Goal: Entertainment & Leisure: Consume media (video, audio)

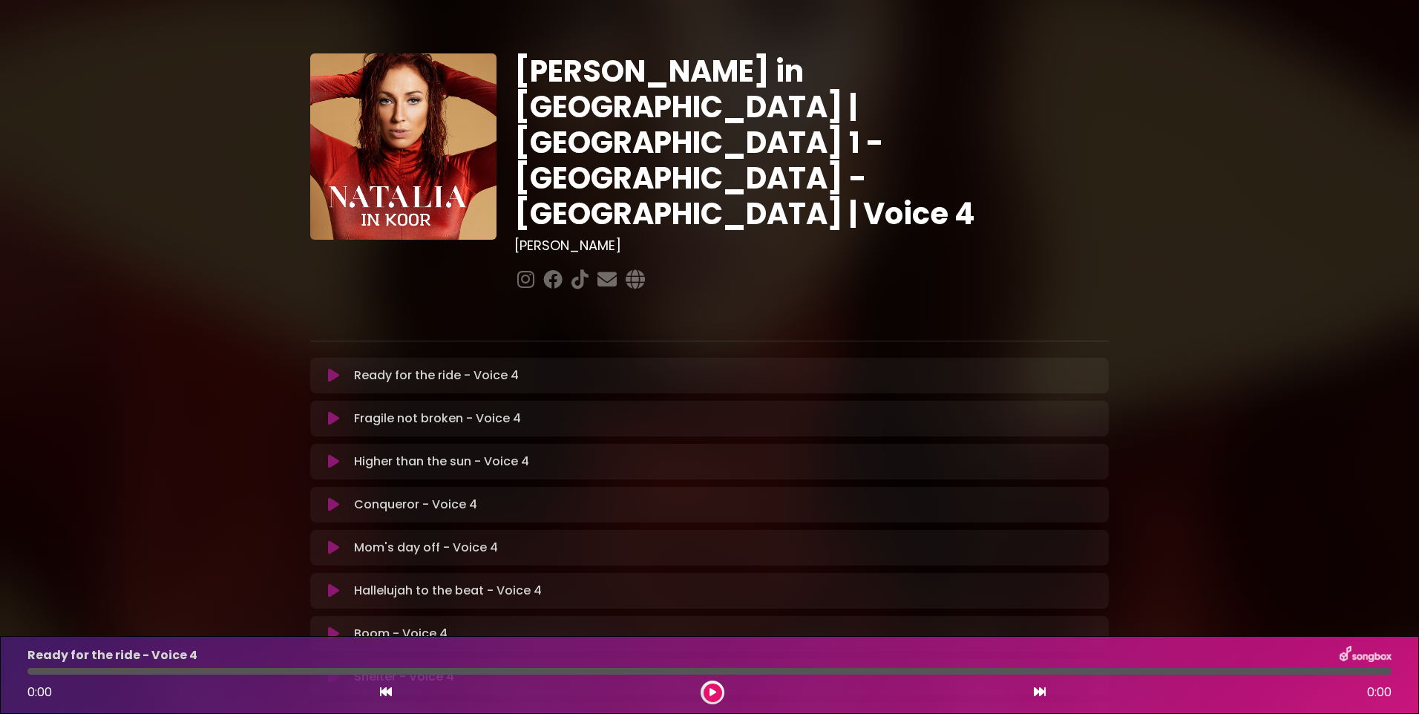
click at [333, 368] on icon at bounding box center [333, 375] width 11 height 15
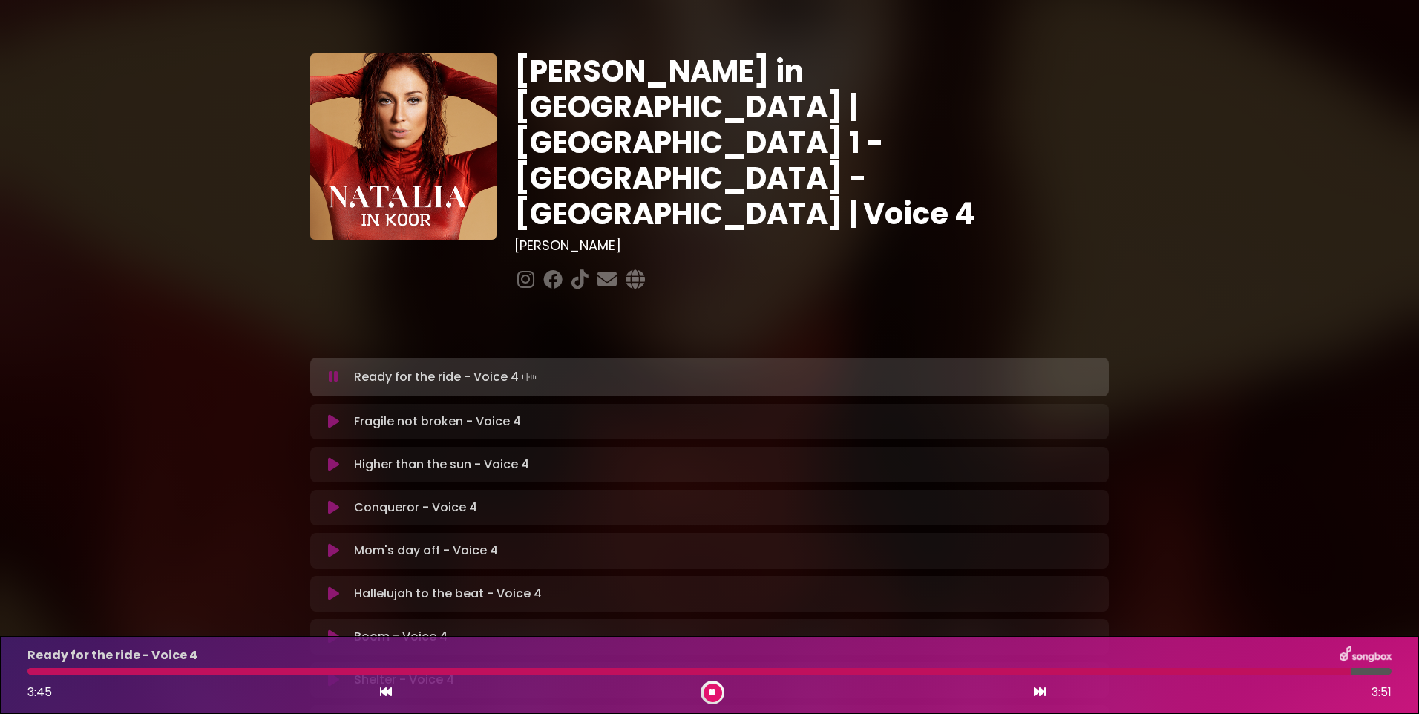
click at [708, 692] on button at bounding box center [713, 693] width 19 height 19
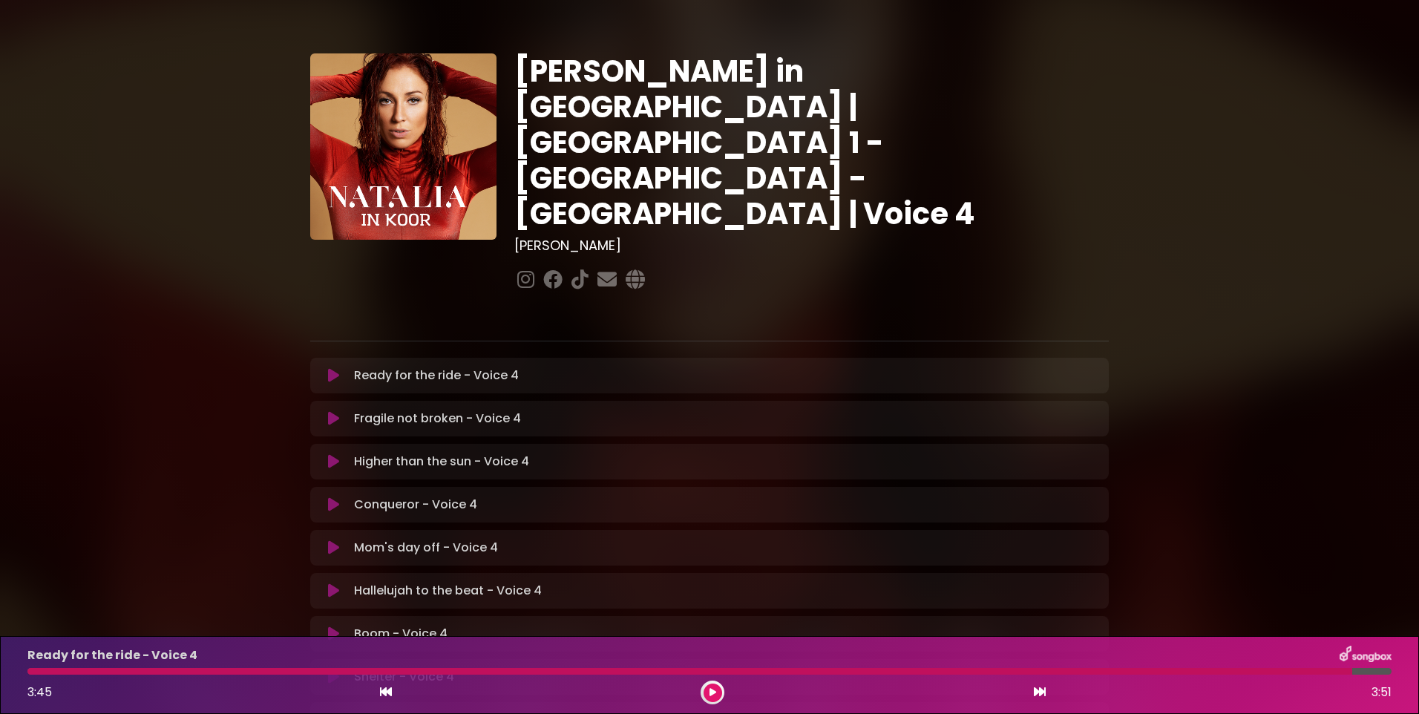
click at [710, 696] on icon at bounding box center [713, 692] width 7 height 9
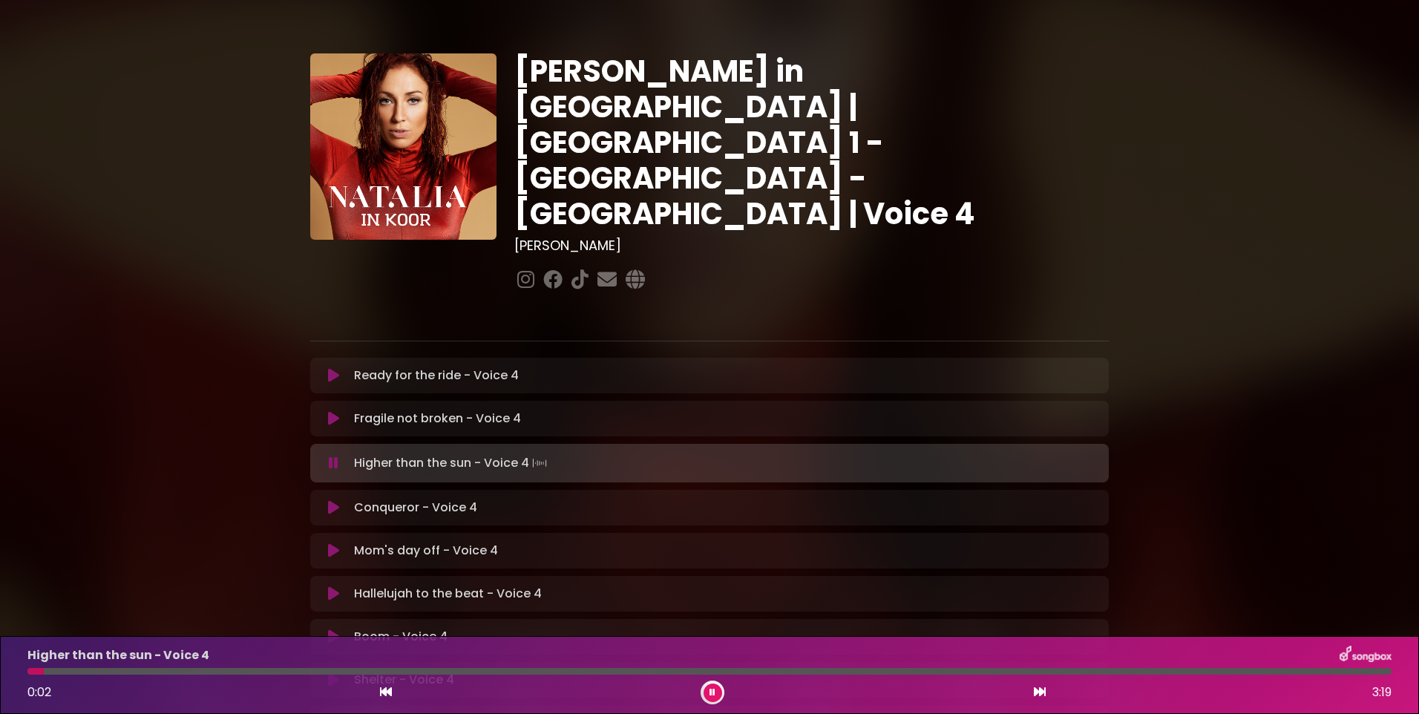
click at [390, 689] on icon at bounding box center [386, 692] width 12 height 12
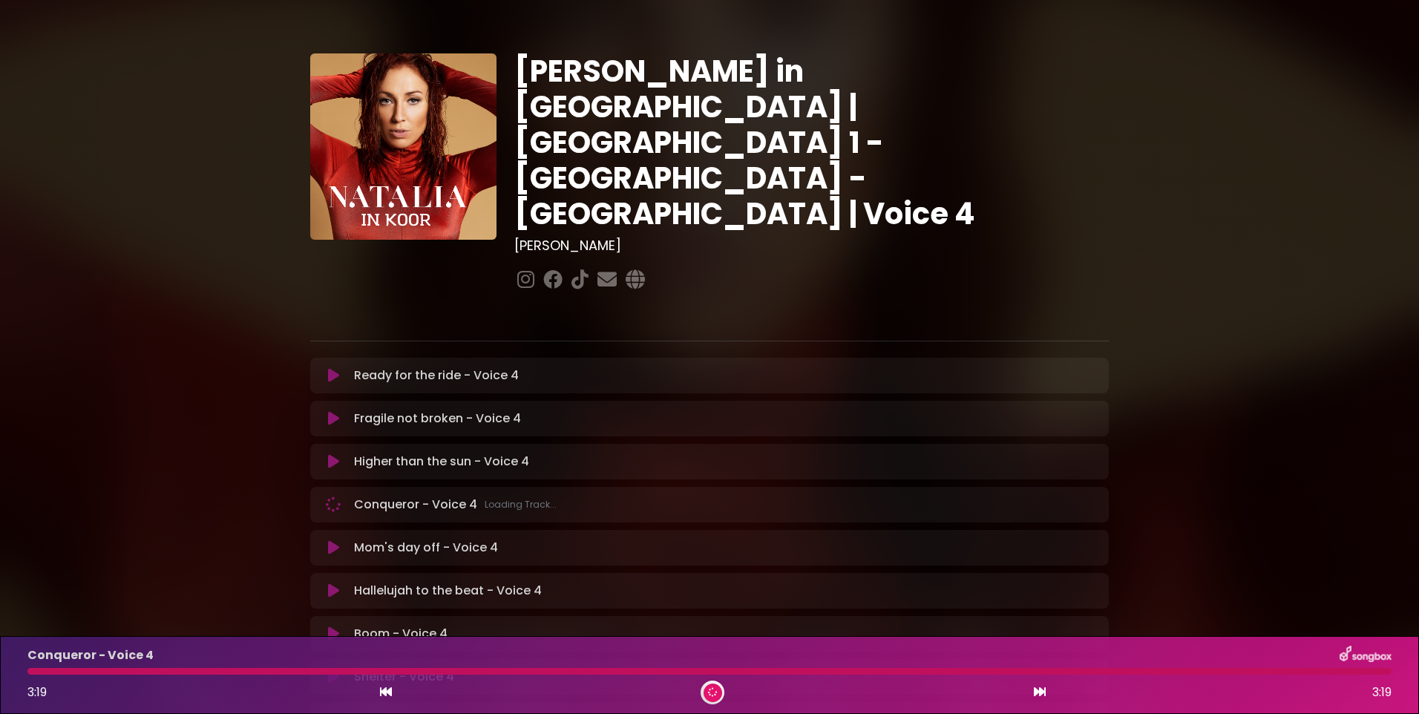
click at [385, 693] on icon at bounding box center [386, 692] width 12 height 12
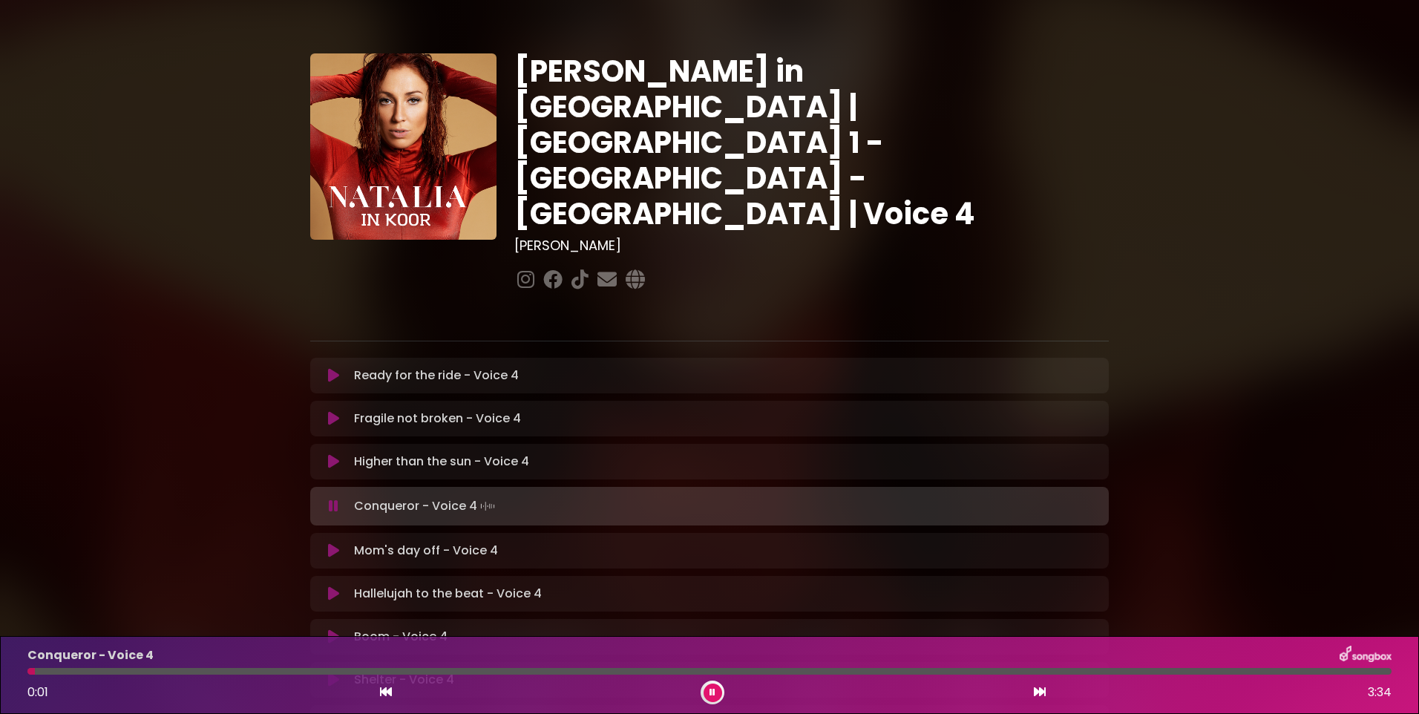
click at [385, 693] on icon at bounding box center [386, 692] width 12 height 12
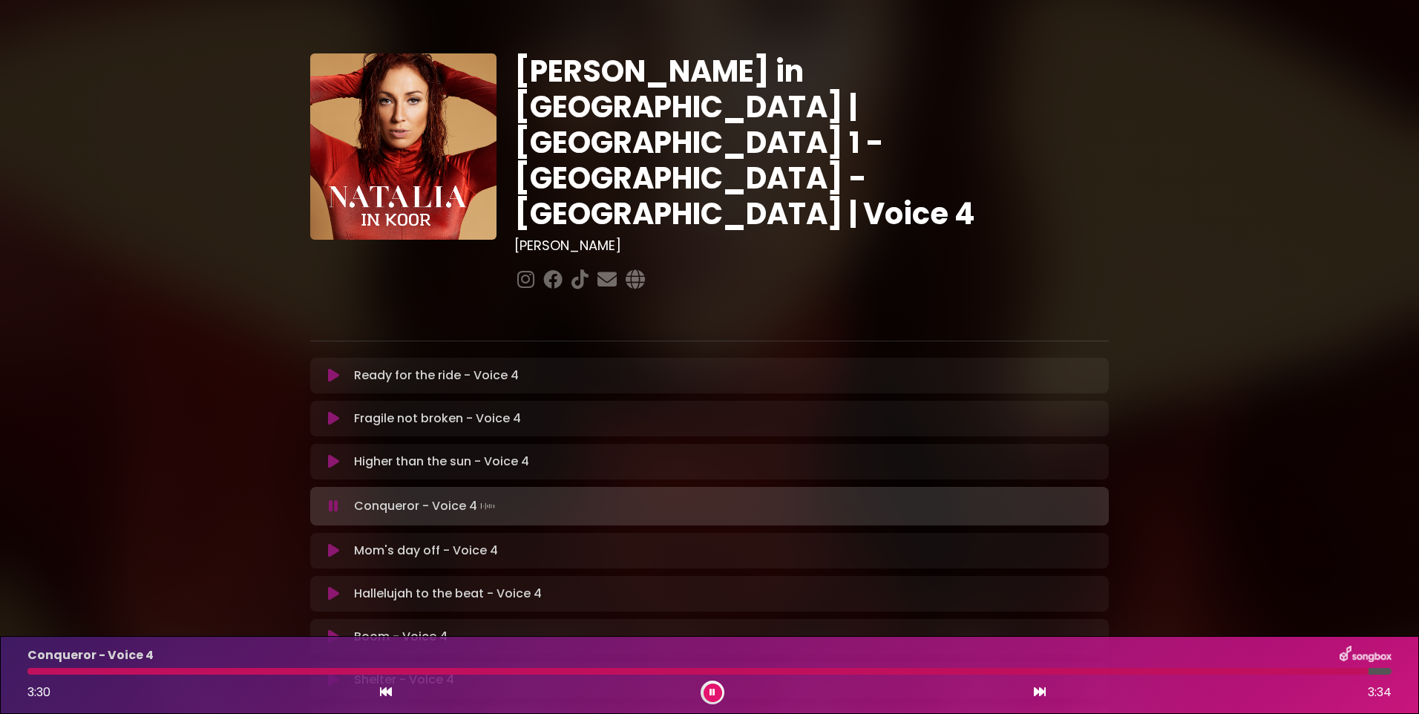
click at [1053, 672] on div at bounding box center [697, 671] width 1341 height 7
click at [713, 699] on button at bounding box center [713, 693] width 19 height 19
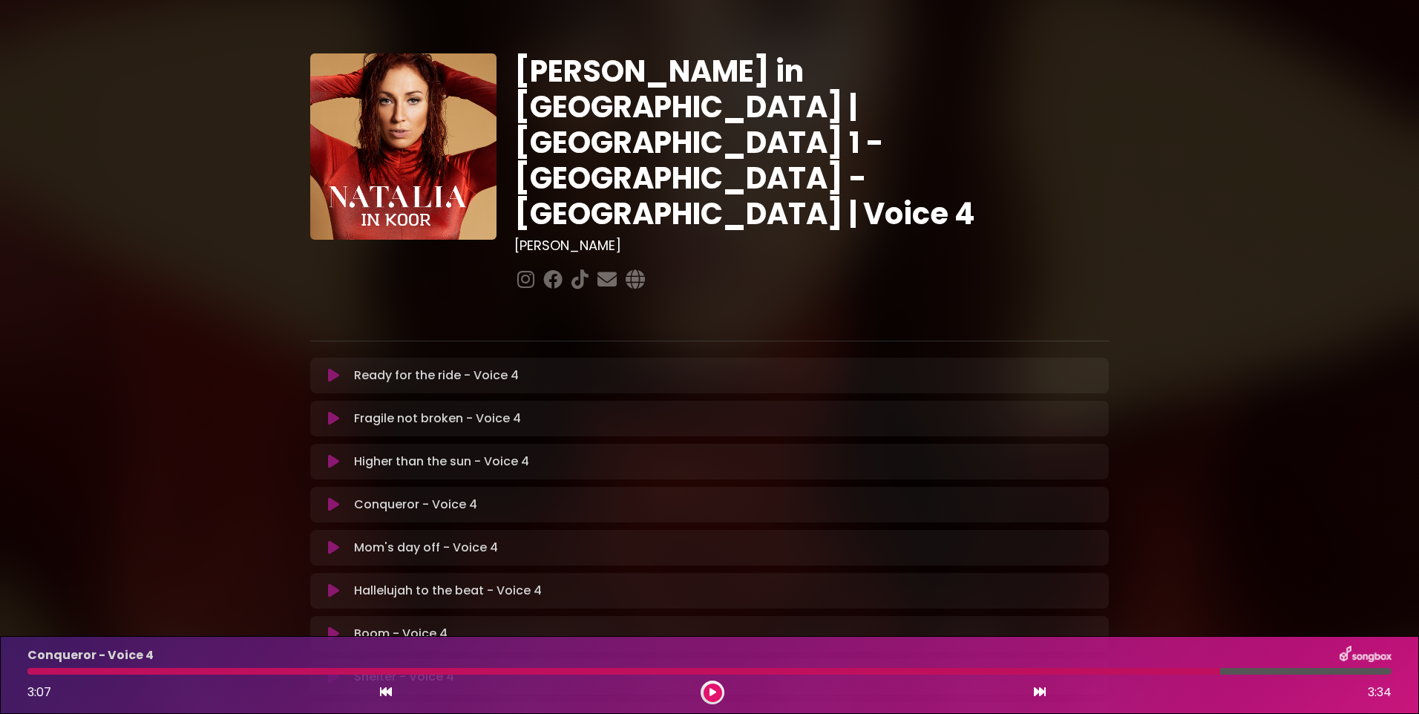
click at [1042, 691] on icon at bounding box center [1040, 692] width 12 height 12
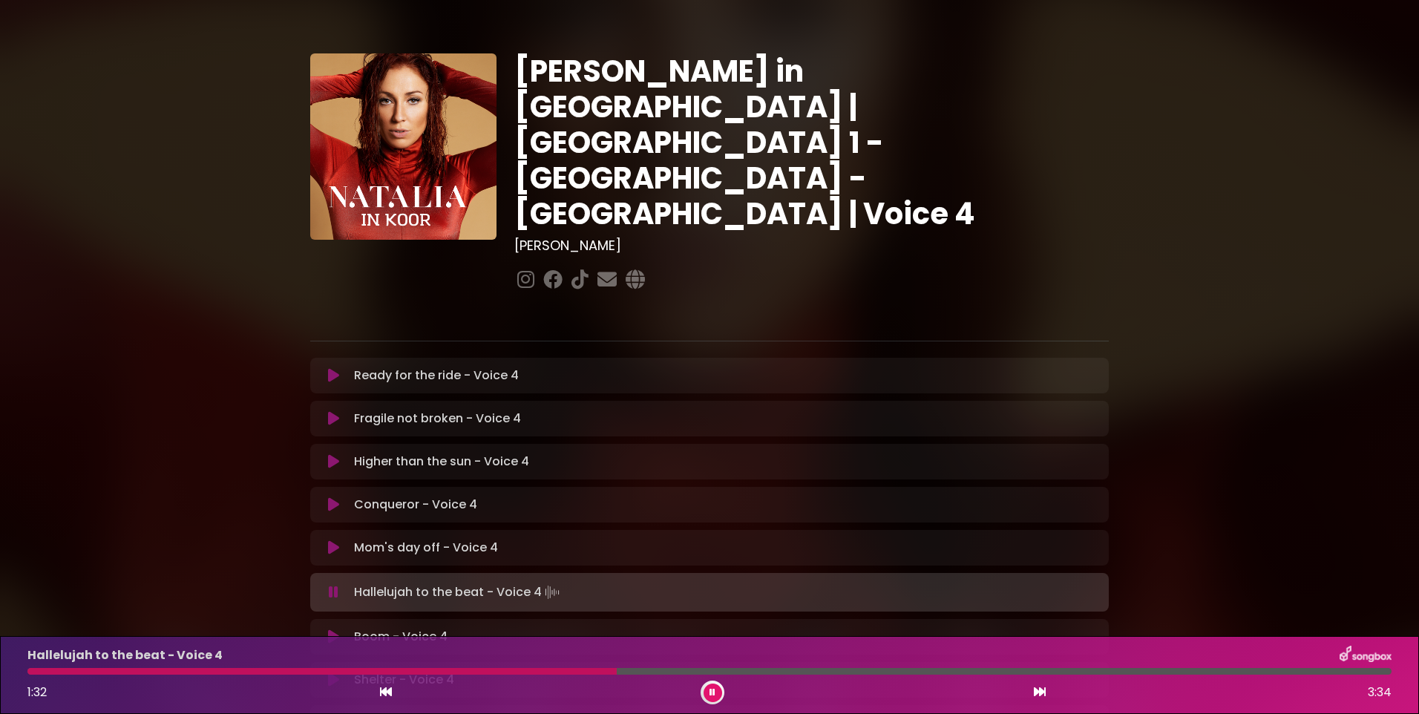
click at [716, 688] on button at bounding box center [713, 693] width 19 height 19
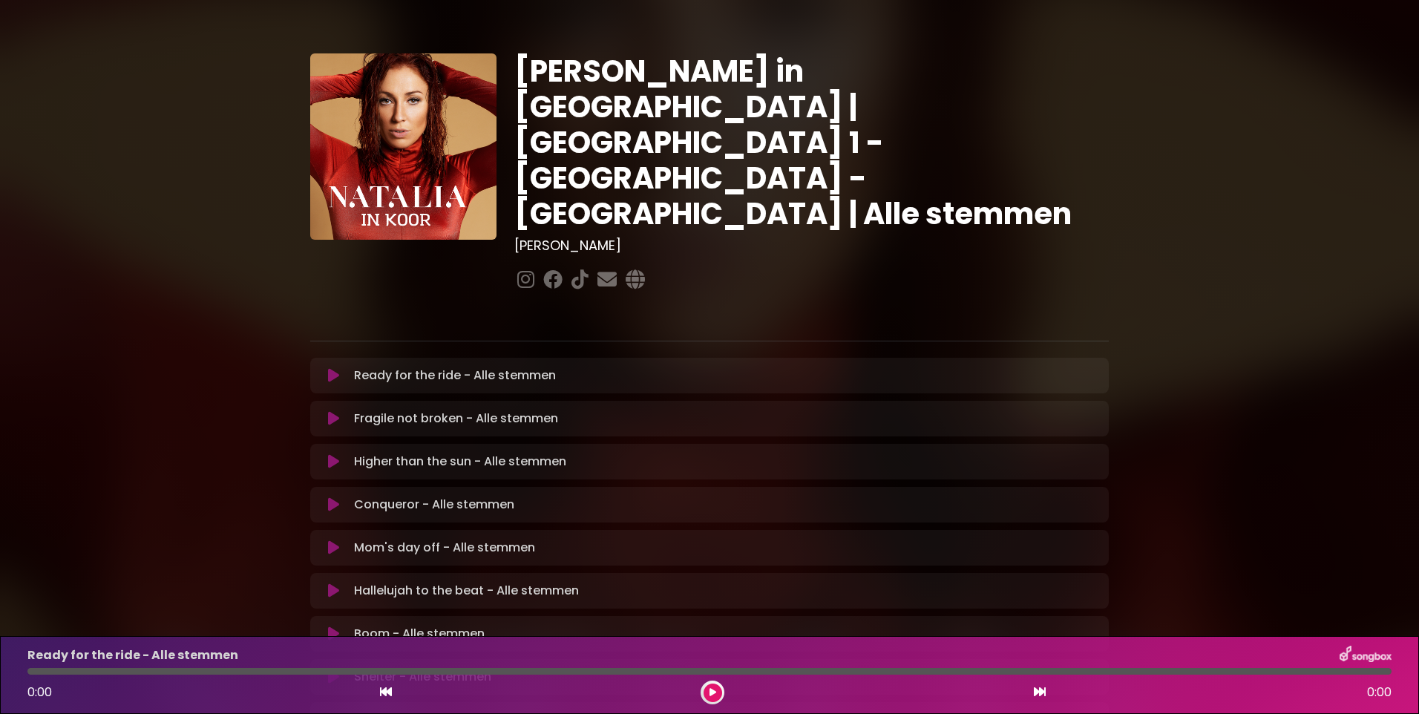
click at [336, 368] on icon at bounding box center [333, 375] width 11 height 15
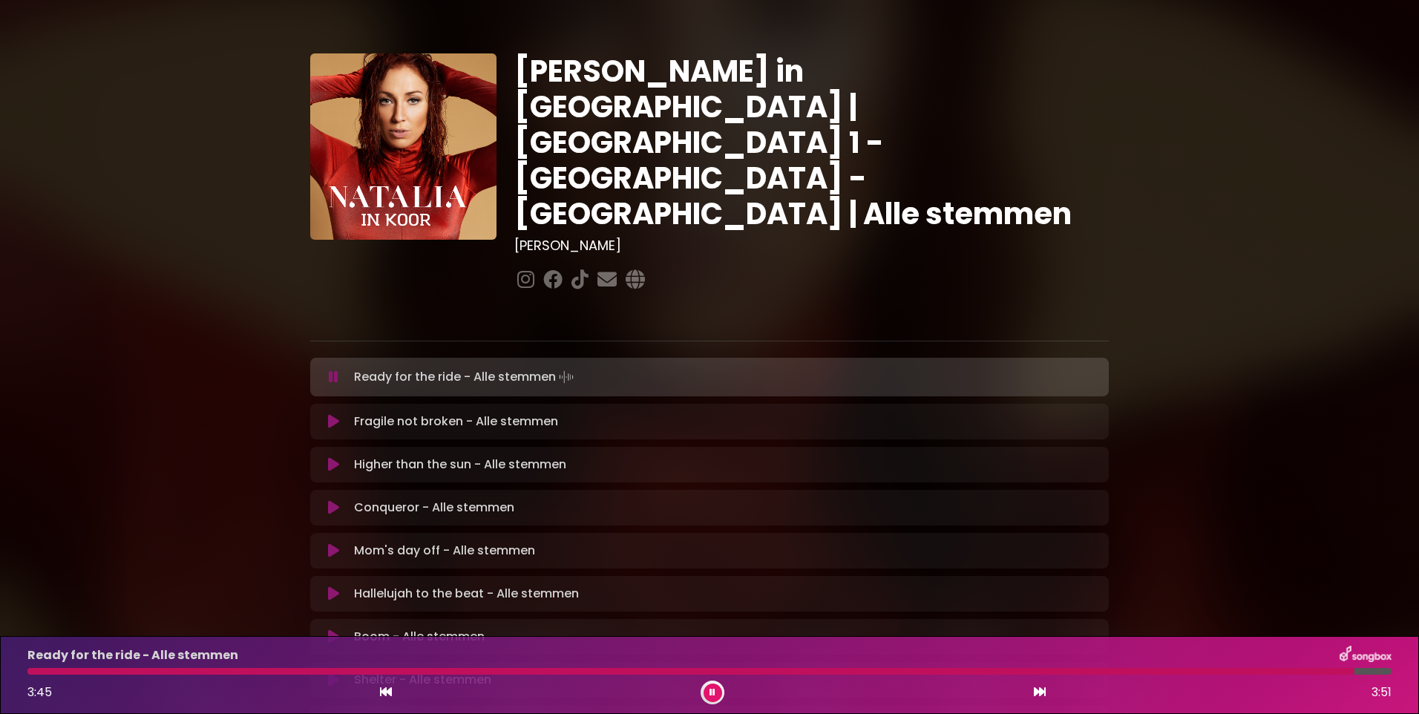
click at [713, 691] on icon at bounding box center [713, 692] width 6 height 9
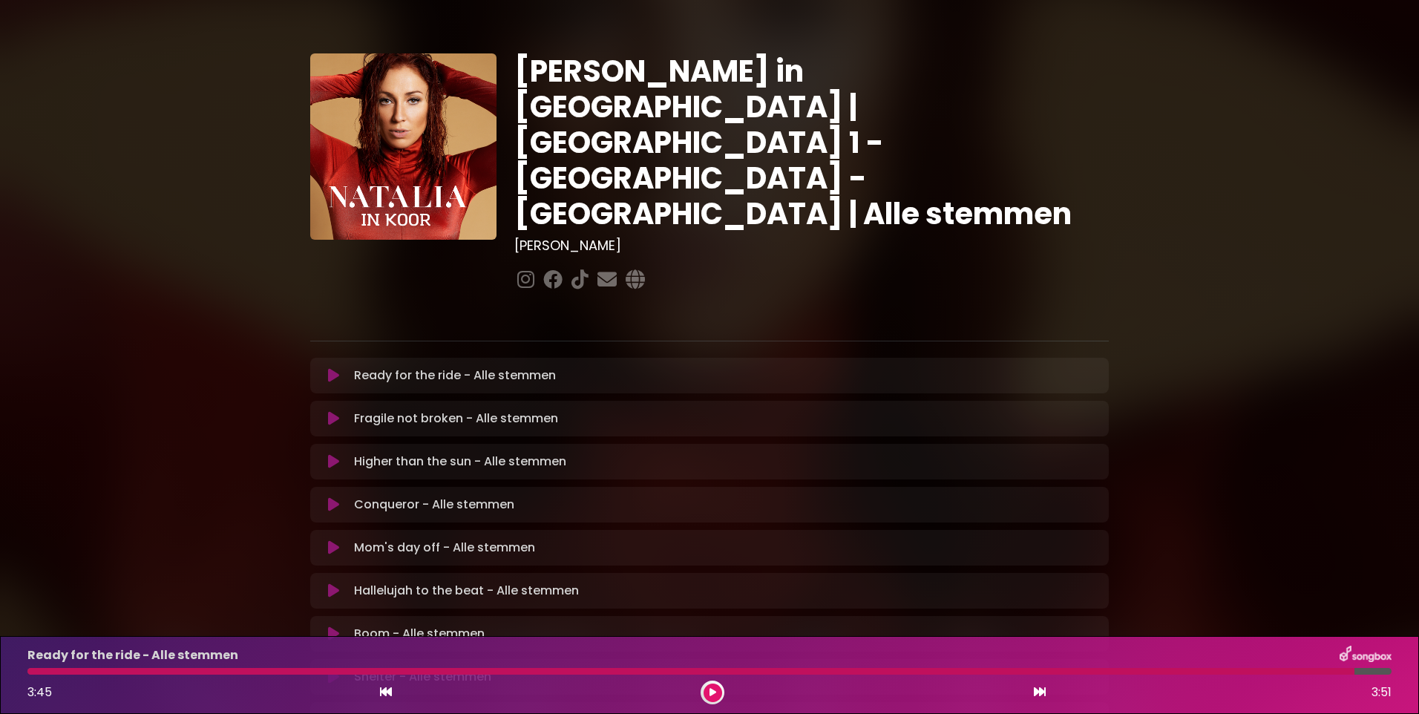
click at [713, 691] on icon at bounding box center [713, 692] width 7 height 9
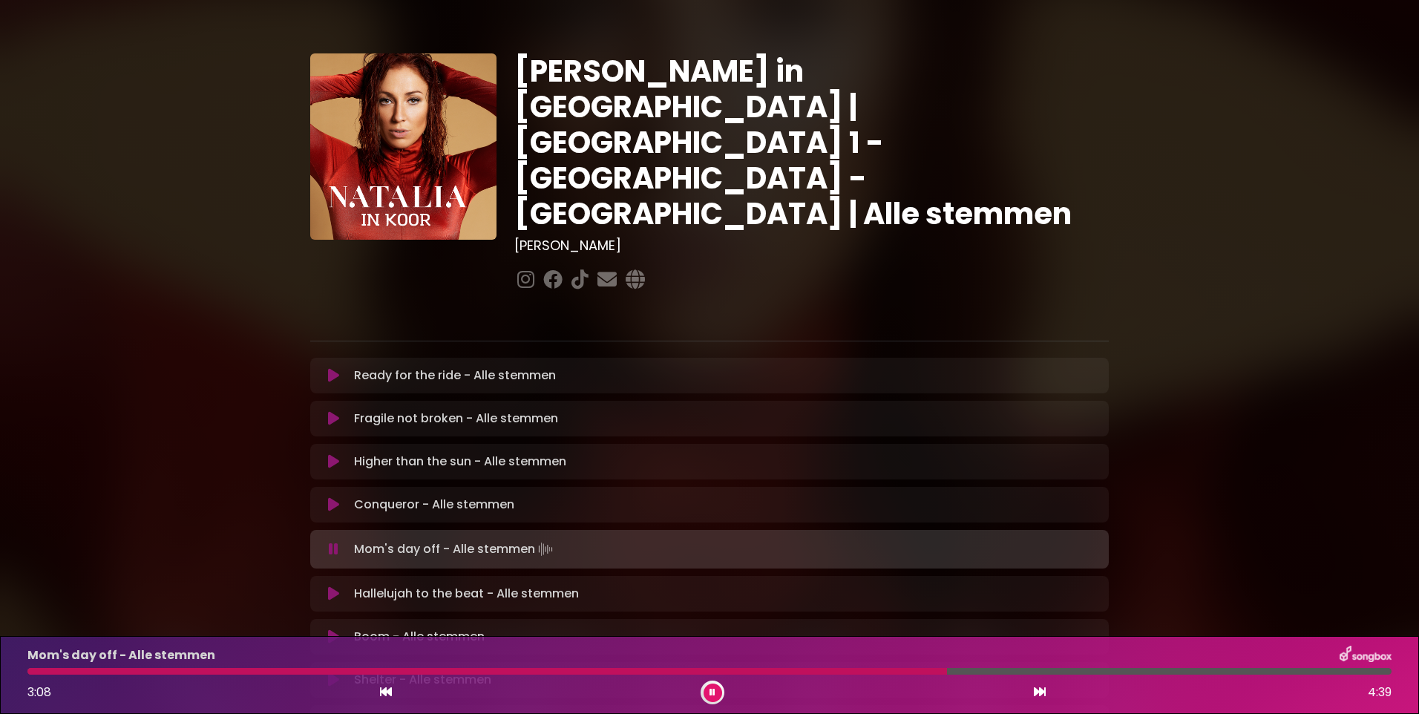
click at [1018, 675] on div "Mom's day off - Alle stemmen 3:08 4:39" at bounding box center [710, 675] width 1382 height 59
click at [1018, 671] on div at bounding box center [709, 671] width 1364 height 7
click at [1061, 673] on div at bounding box center [709, 671] width 1364 height 7
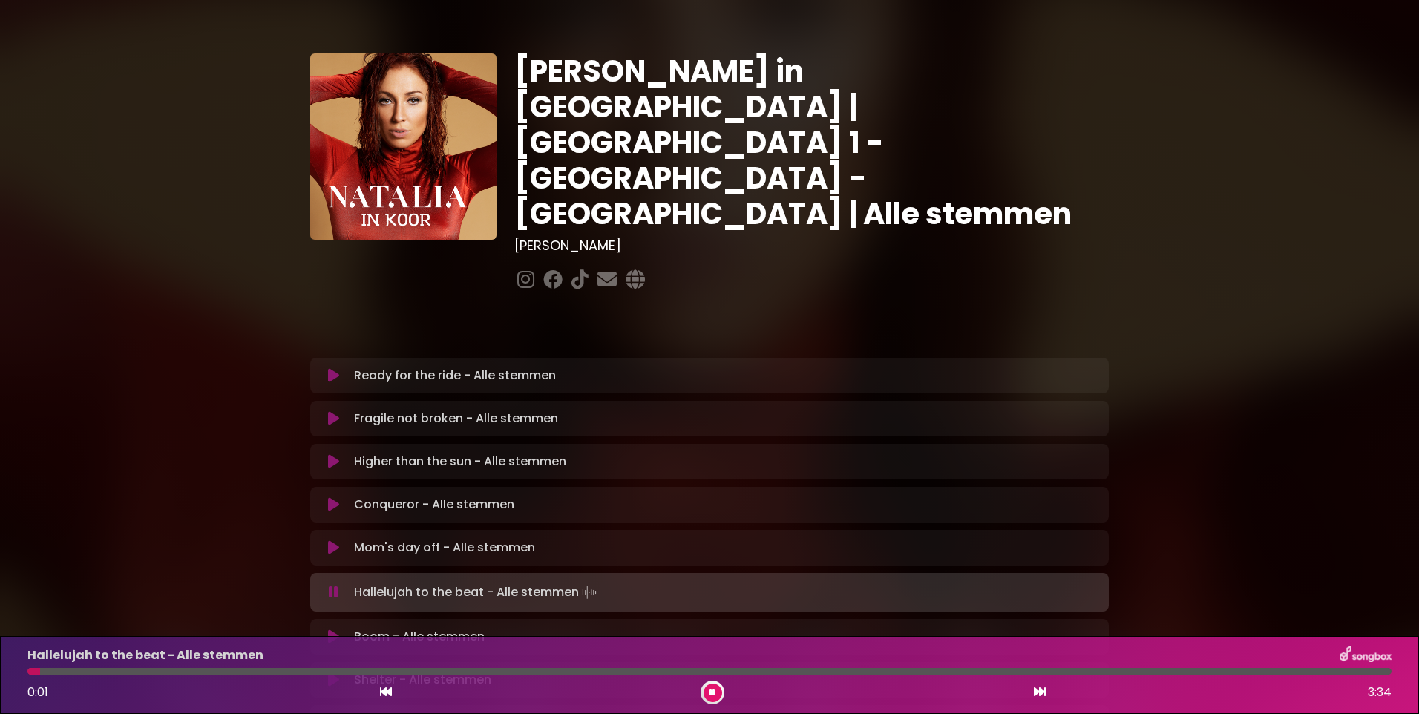
click at [712, 686] on button at bounding box center [713, 693] width 19 height 19
